Goal: Check status

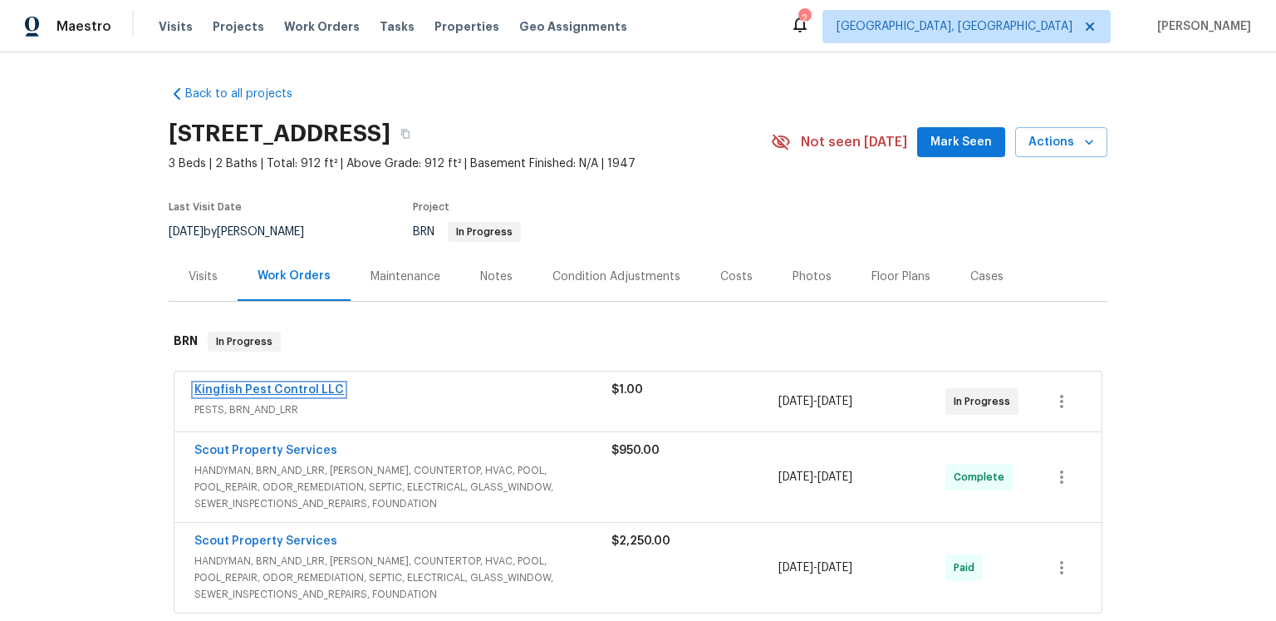
click at [314, 396] on link "Kingfish Pest Control LLC" at bounding box center [269, 390] width 150 height 12
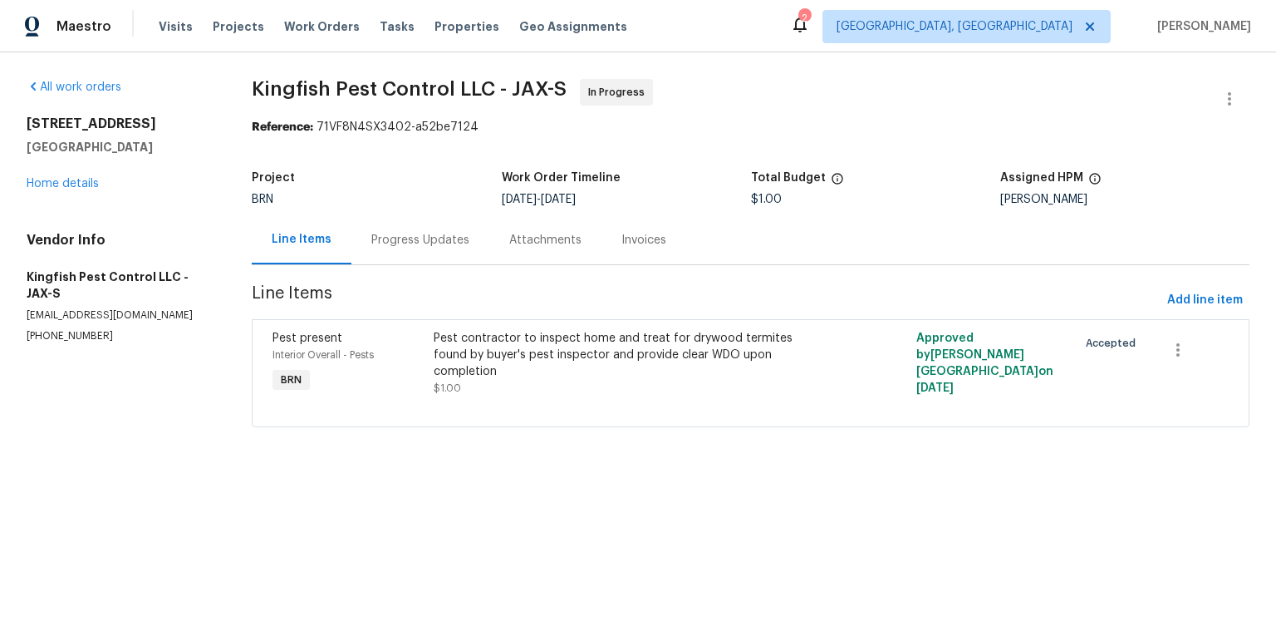
click at [459, 248] on div "Progress Updates" at bounding box center [420, 240] width 98 height 17
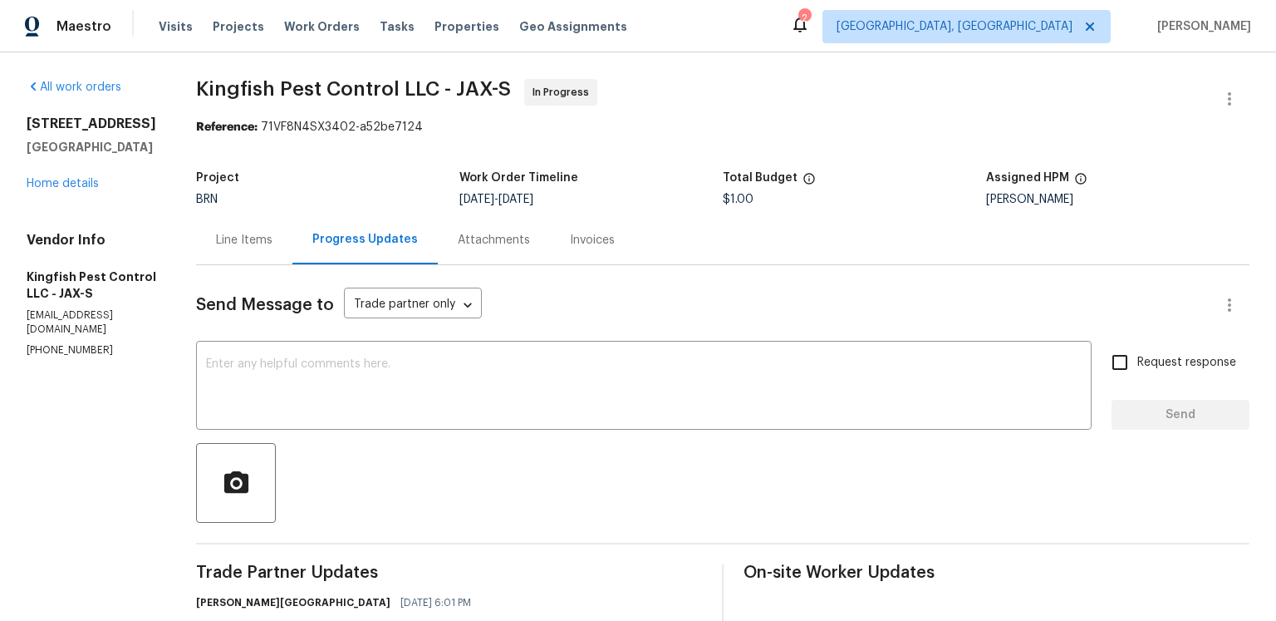
click at [530, 248] on div "Attachments" at bounding box center [494, 240] width 72 height 17
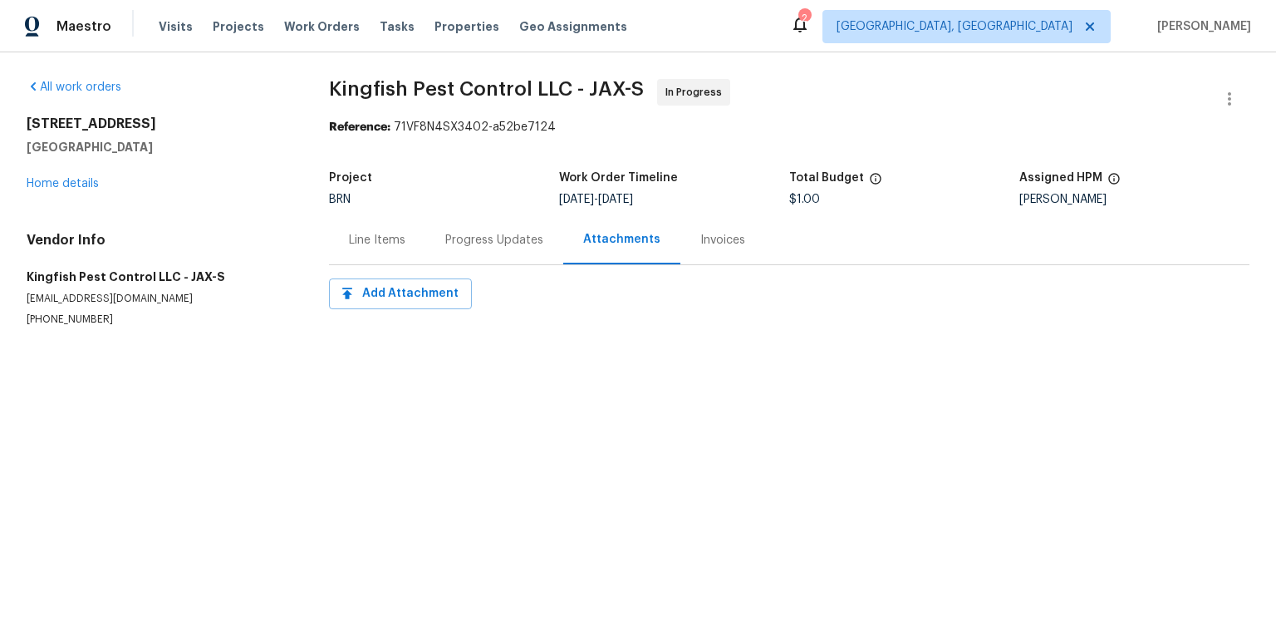
click at [735, 264] on div "Invoices" at bounding box center [723, 239] width 85 height 49
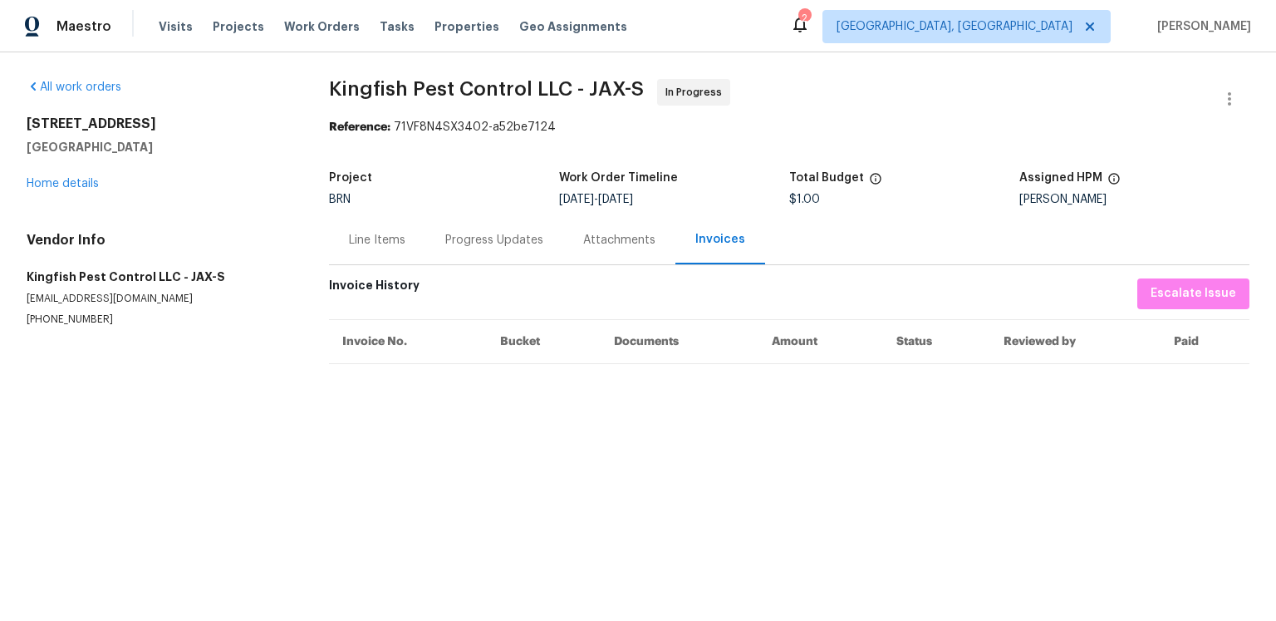
click at [406, 248] on div "Line Items" at bounding box center [377, 240] width 57 height 17
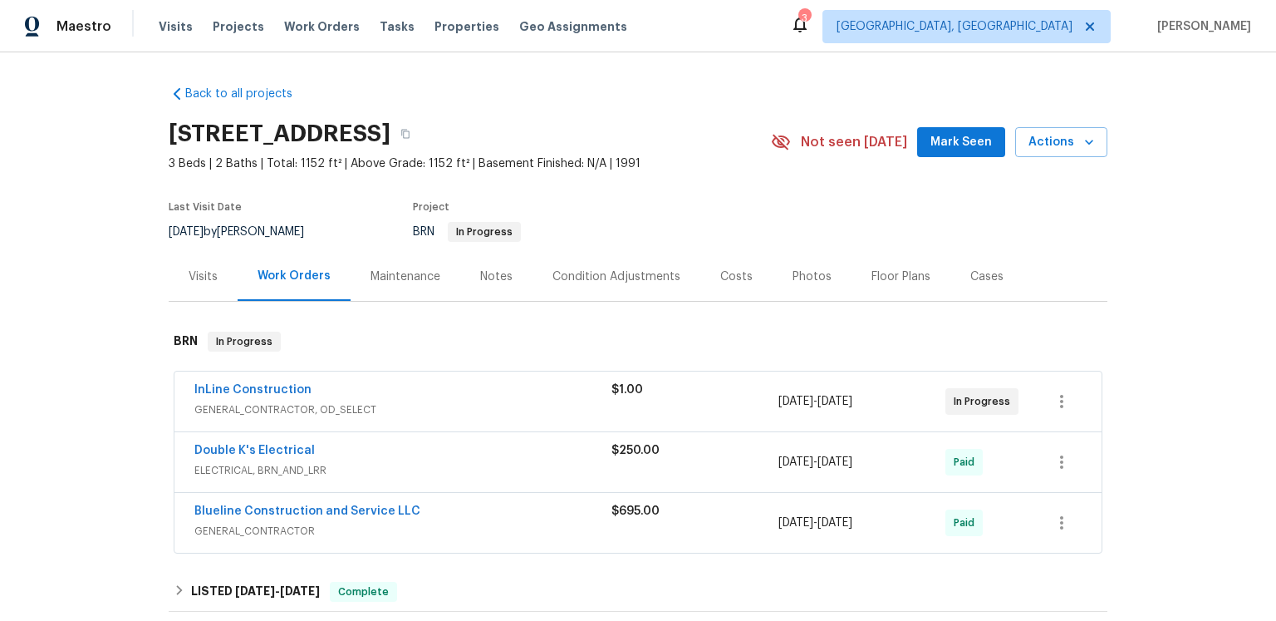
scroll to position [145, 0]
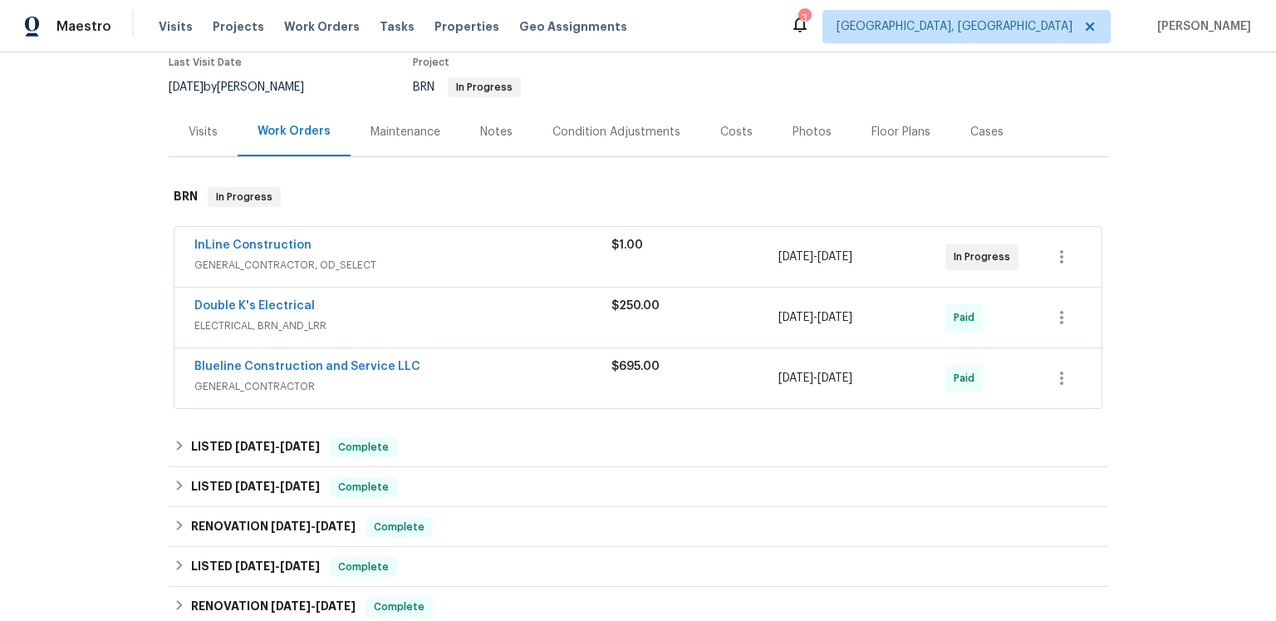
click at [312, 257] on div "InLine Construction" at bounding box center [402, 247] width 417 height 20
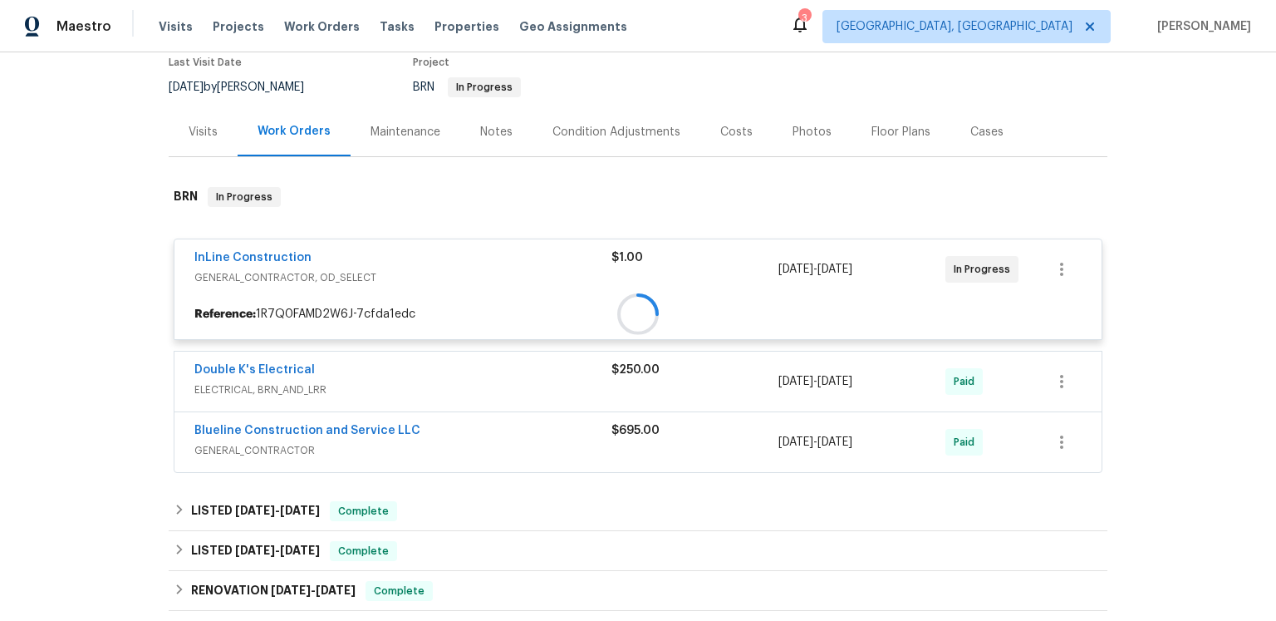
click at [310, 299] on div "InLine Construction GENERAL_CONTRACTOR, OD_SELECT $1.00 [DATE] - [DATE] In Prog…" at bounding box center [638, 269] width 927 height 60
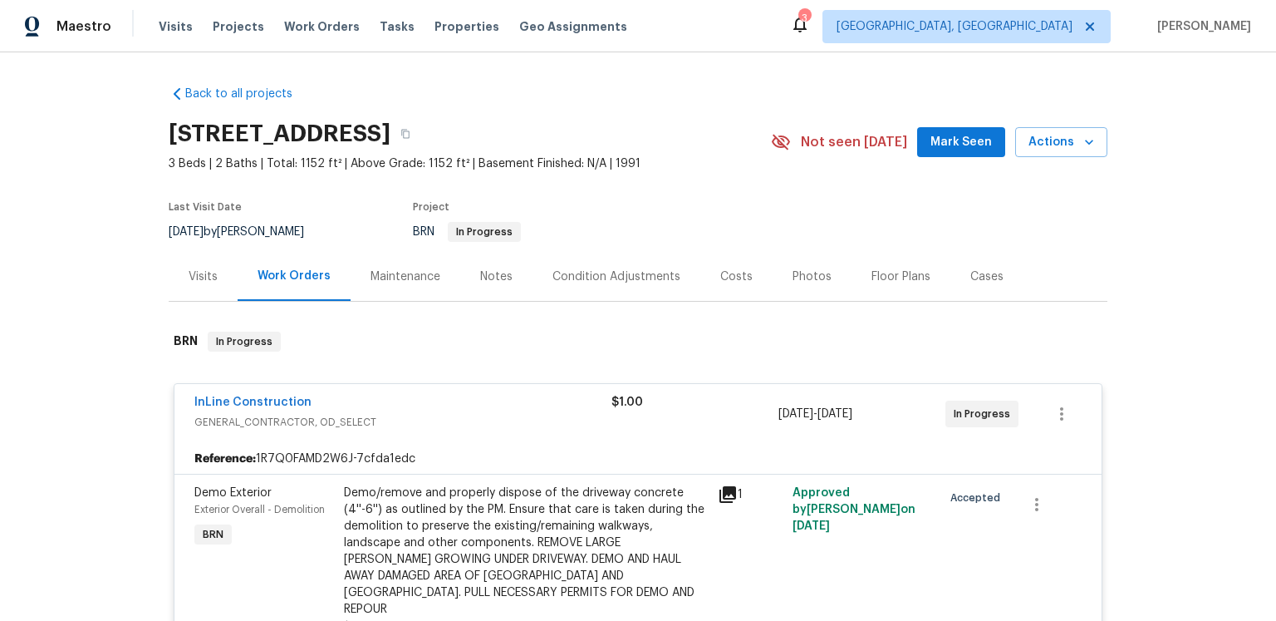
scroll to position [91, 0]
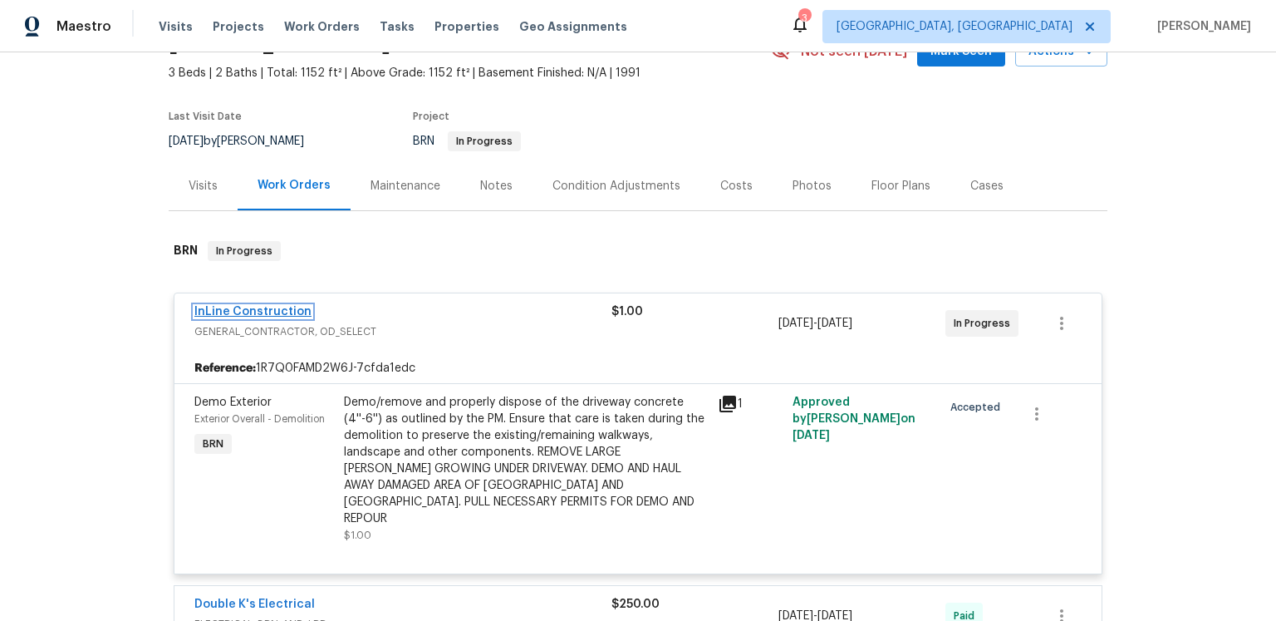
click at [264, 317] on link "InLine Construction" at bounding box center [252, 312] width 117 height 12
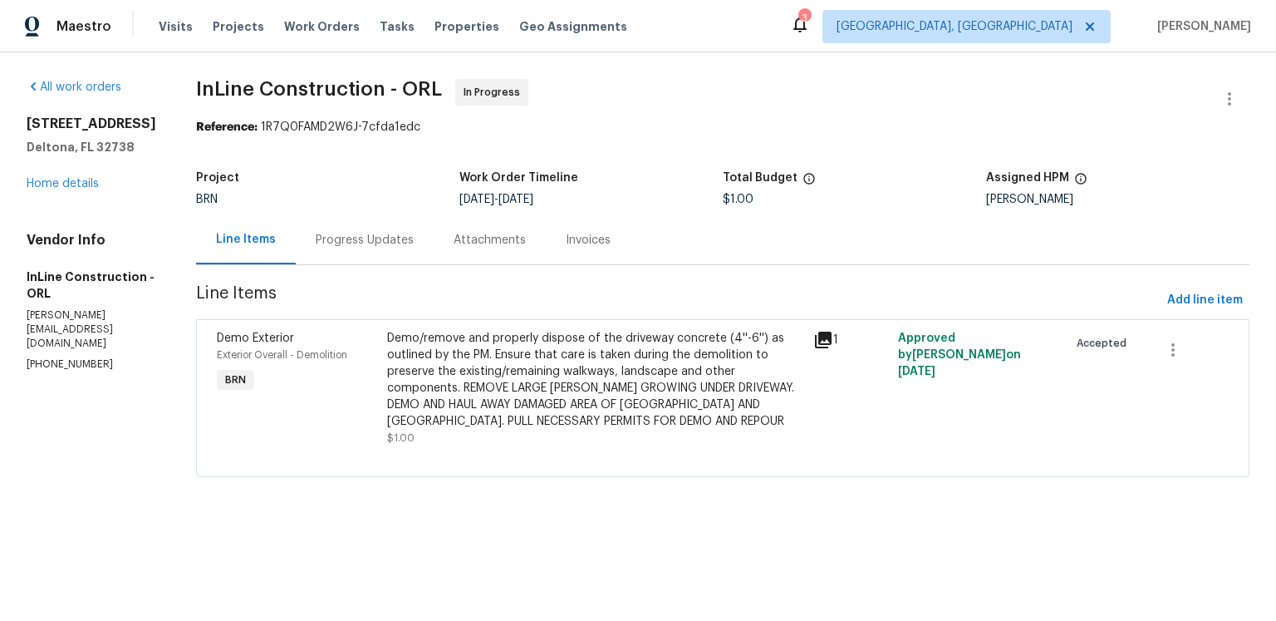
click at [411, 264] on div "Progress Updates" at bounding box center [365, 239] width 138 height 49
